Goal: Task Accomplishment & Management: Use online tool/utility

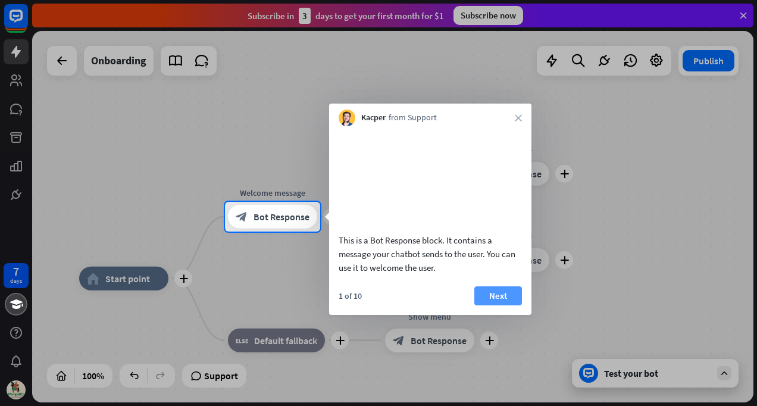
click at [506, 305] on button "Next" at bounding box center [498, 295] width 48 height 19
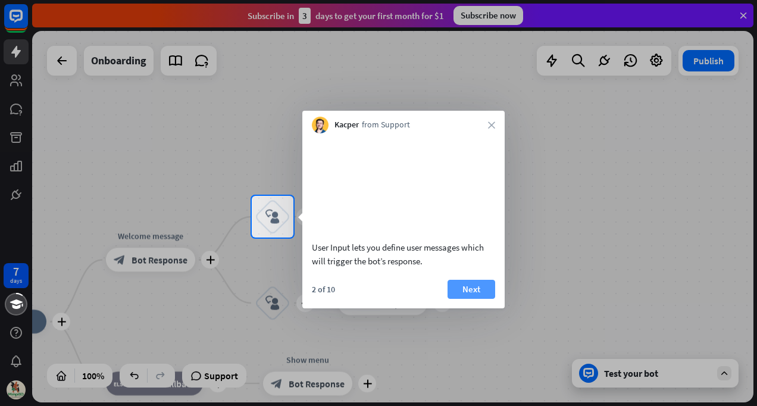
click at [480, 299] on button "Next" at bounding box center [471, 289] width 48 height 19
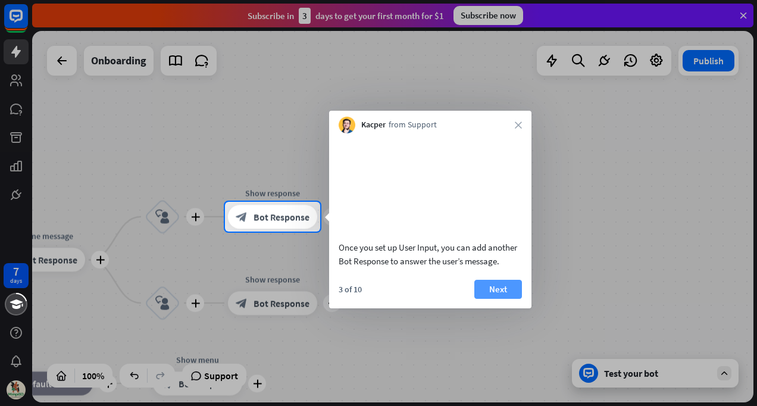
click at [481, 299] on button "Next" at bounding box center [498, 289] width 48 height 19
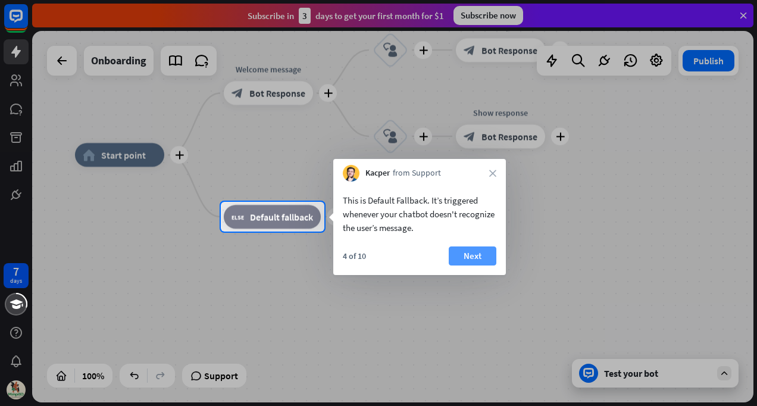
click at [481, 254] on button "Next" at bounding box center [473, 255] width 48 height 19
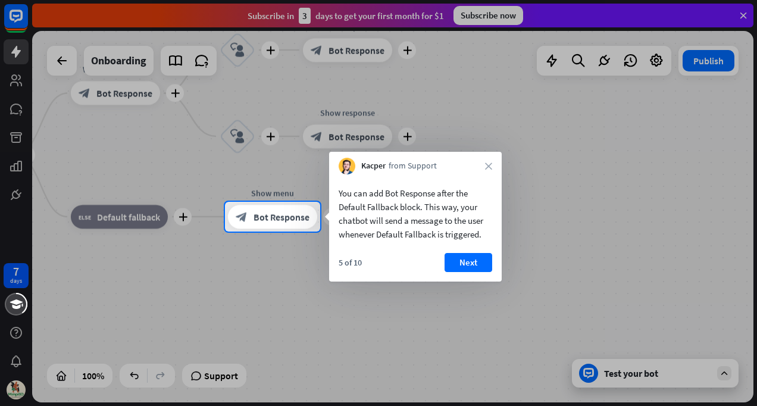
click at [481, 254] on button "Next" at bounding box center [468, 262] width 48 height 19
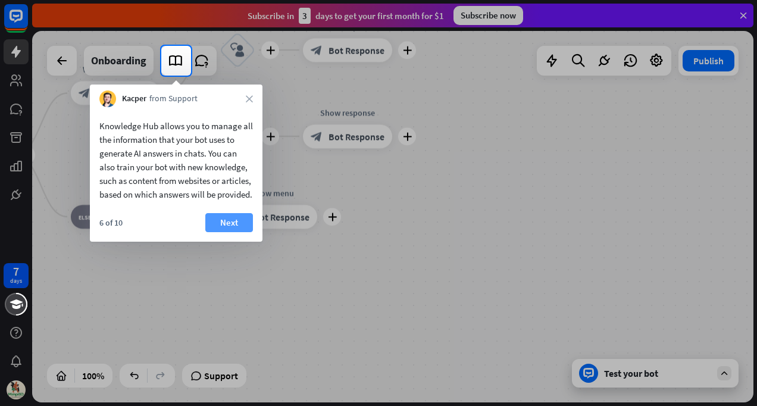
click at [222, 232] on button "Next" at bounding box center [229, 222] width 48 height 19
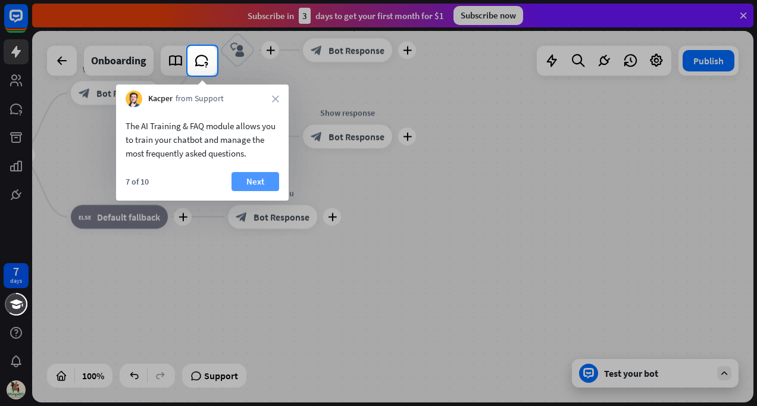
click at [253, 183] on button "Next" at bounding box center [255, 181] width 48 height 19
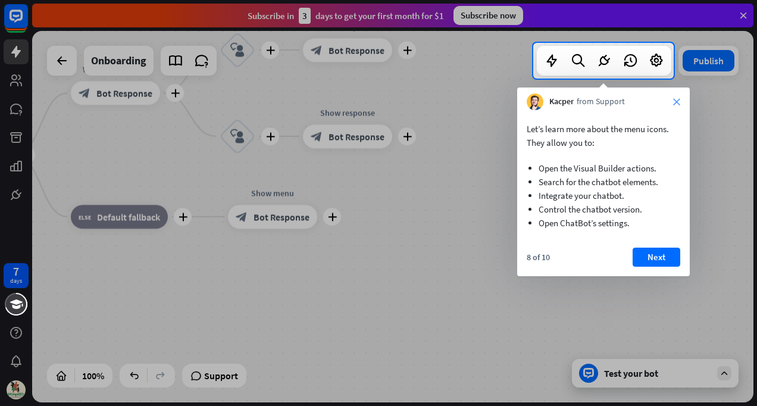
click at [675, 101] on icon "close" at bounding box center [676, 101] width 7 height 7
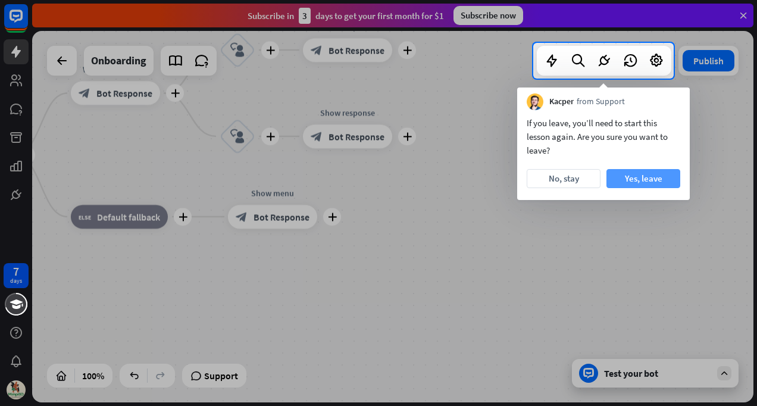
click at [637, 180] on button "Yes, leave" at bounding box center [643, 178] width 74 height 19
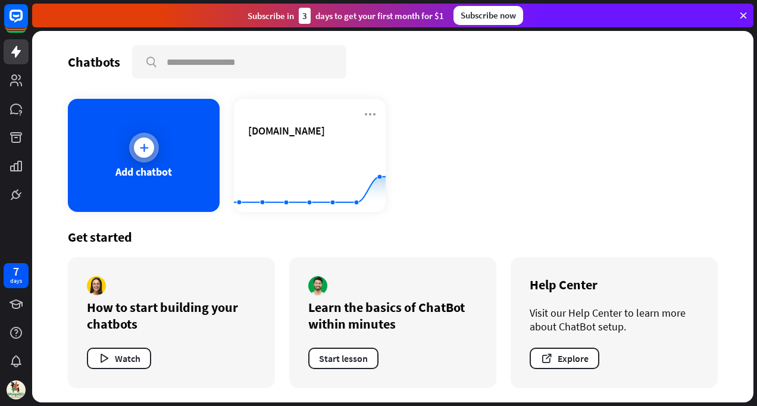
click at [145, 151] on icon at bounding box center [144, 148] width 12 height 12
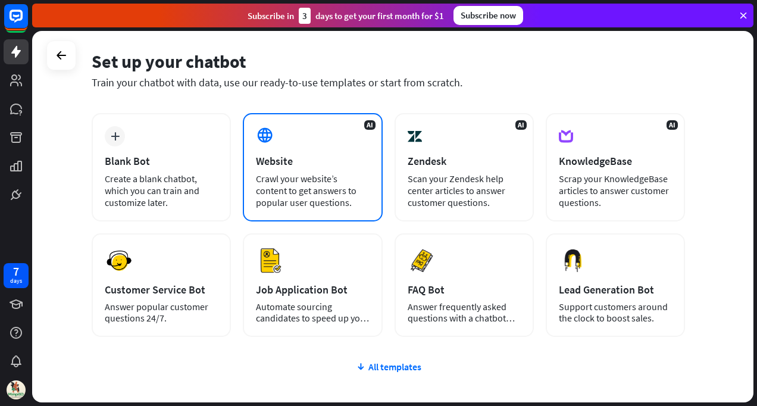
scroll to position [119, 0]
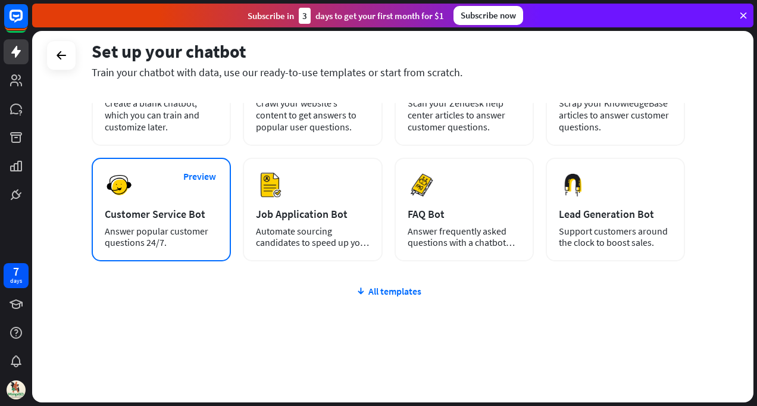
click at [141, 215] on div "Customer Service Bot" at bounding box center [161, 214] width 113 height 14
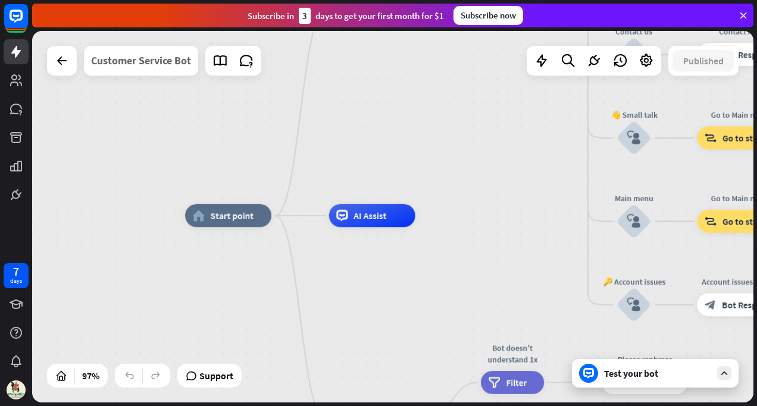
click at [136, 61] on div "Customer Service Bot" at bounding box center [141, 61] width 100 height 30
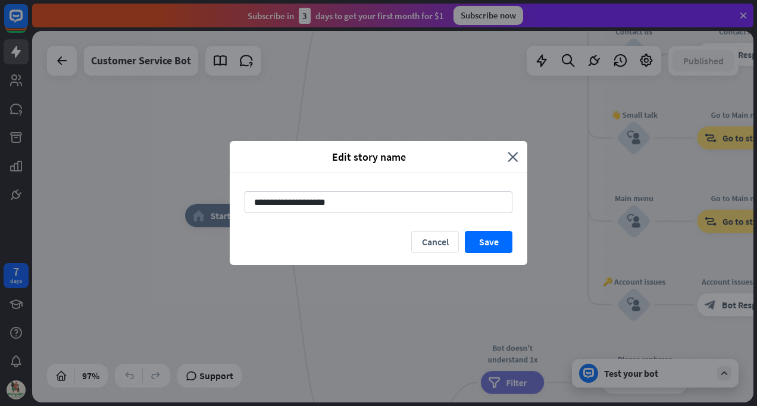
drag, startPoint x: 290, startPoint y: 200, endPoint x: 136, endPoint y: 199, distance: 153.5
click at [136, 199] on div "**********" at bounding box center [378, 203] width 757 height 406
type input "**********"
click at [480, 242] on button "Save" at bounding box center [489, 242] width 48 height 22
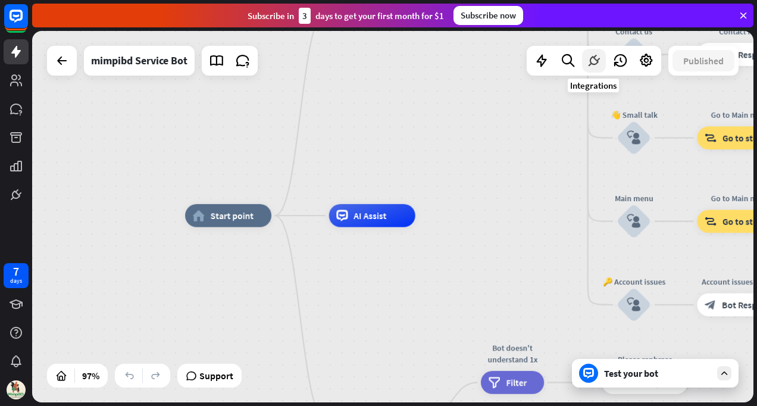
click at [594, 65] on icon at bounding box center [593, 60] width 15 height 15
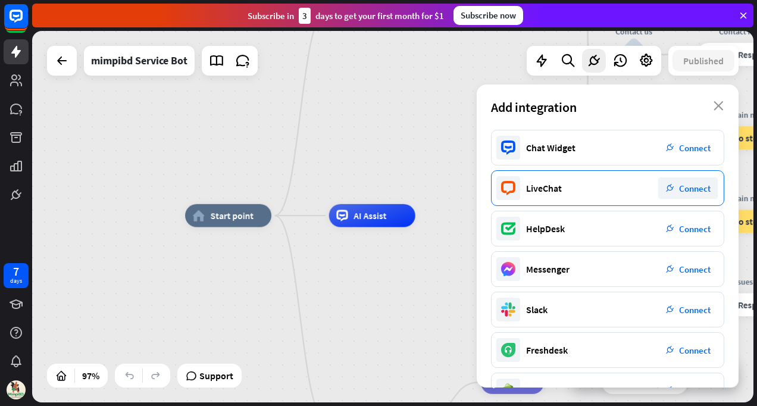
click at [697, 187] on span "Connect" at bounding box center [695, 188] width 32 height 11
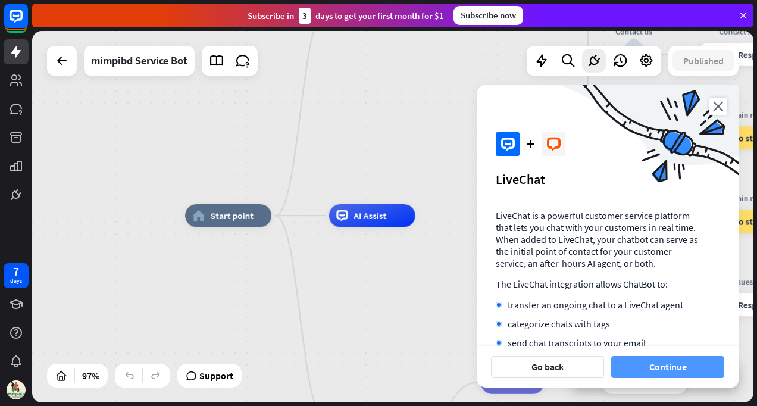
click at [666, 366] on button "Continue" at bounding box center [667, 367] width 113 height 22
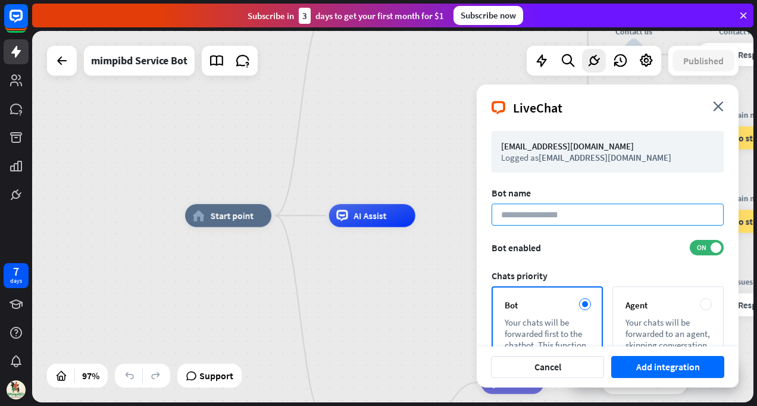
click at [576, 217] on input at bounding box center [607, 214] width 232 height 22
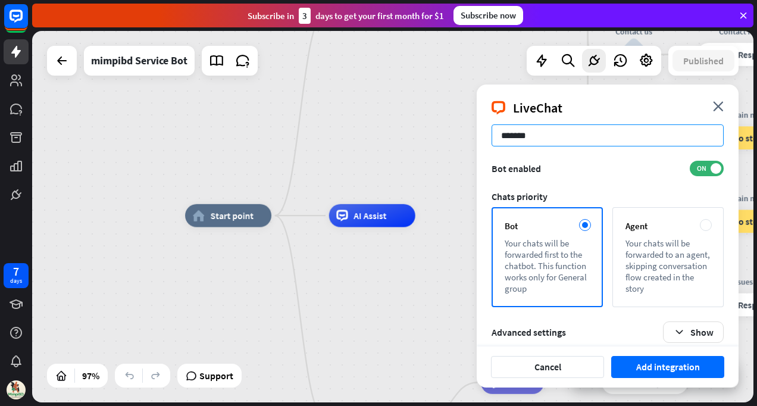
scroll to position [90, 0]
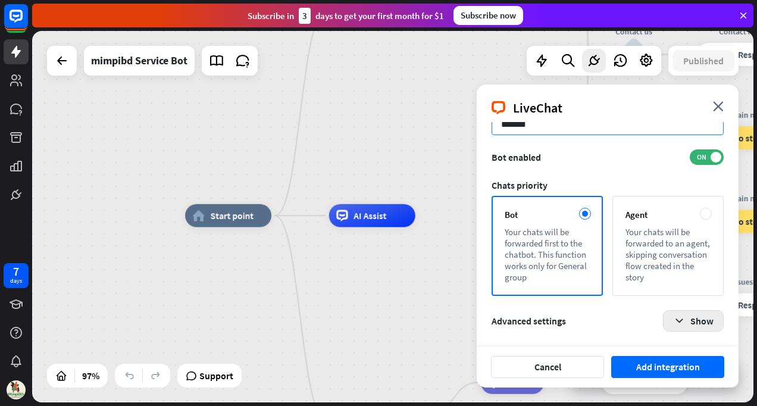
type input "*******"
click at [688, 318] on button "Show" at bounding box center [693, 320] width 61 height 21
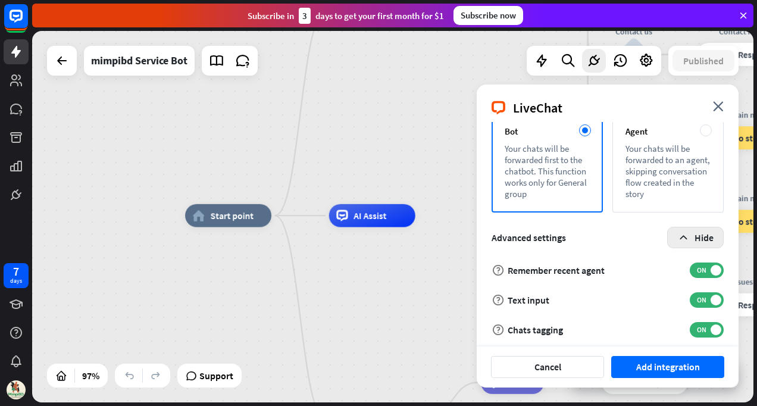
scroll to position [180, 0]
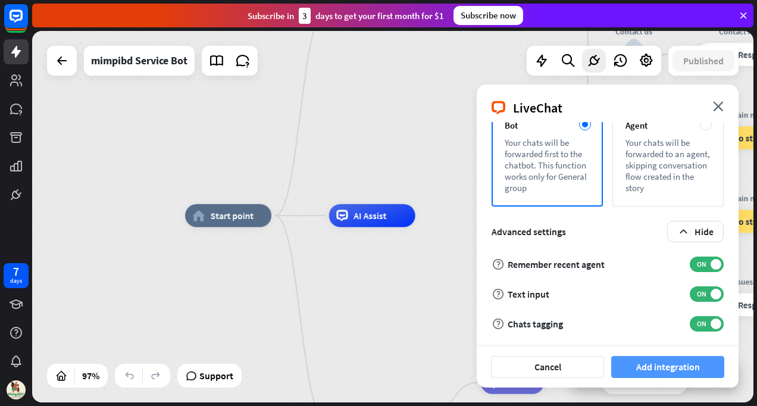
click at [644, 364] on button "Add integration" at bounding box center [667, 367] width 113 height 22
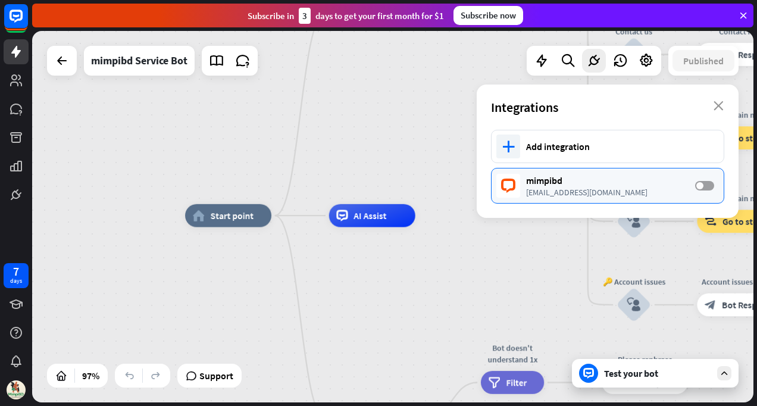
click at [707, 185] on label "OFF" at bounding box center [704, 186] width 19 height 10
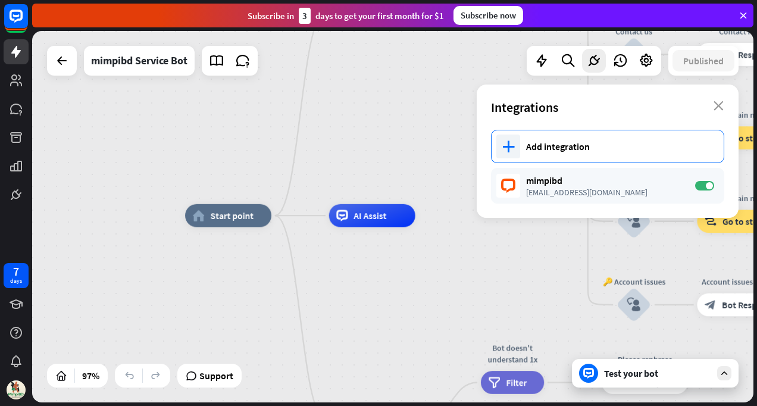
click at [506, 151] on icon "plus" at bounding box center [508, 146] width 12 height 12
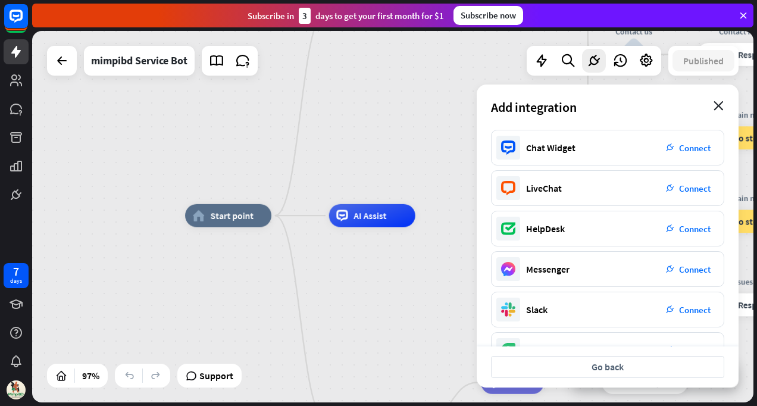
click at [718, 102] on icon "close" at bounding box center [718, 106] width 10 height 10
